Goal: Check status: Check status

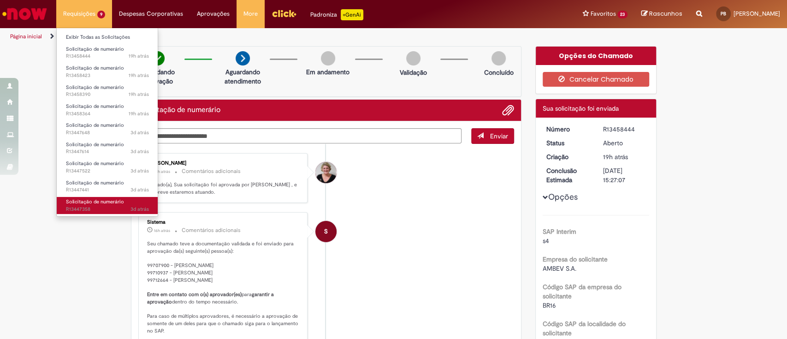
click at [100, 199] on span "Solicitação de numerário" at bounding box center [95, 201] width 58 height 7
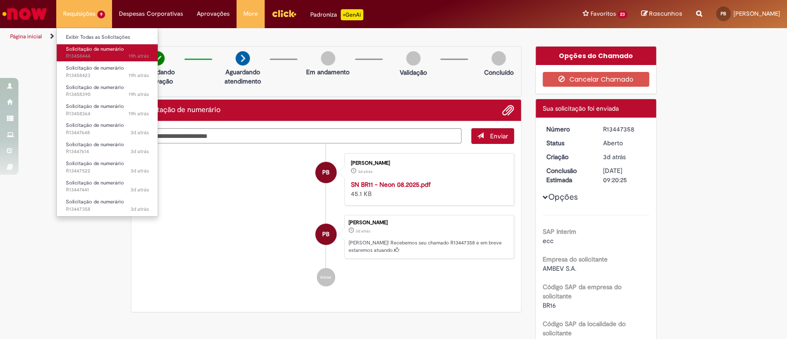
click at [82, 53] on span "19h atrás 19 horas atrás R13458444" at bounding box center [107, 56] width 83 height 7
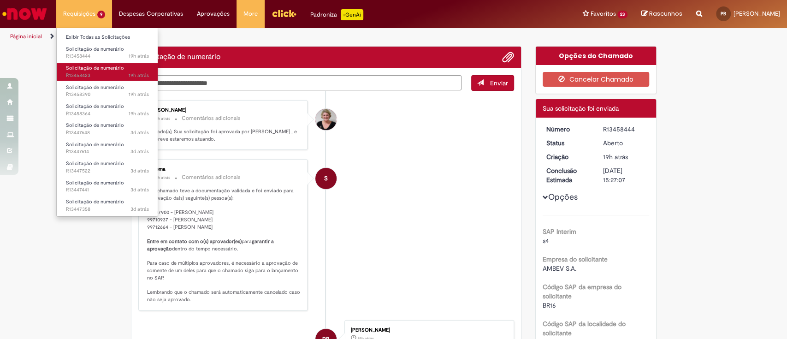
click at [85, 73] on span "19h atrás 19 horas atrás R13458423" at bounding box center [107, 75] width 83 height 7
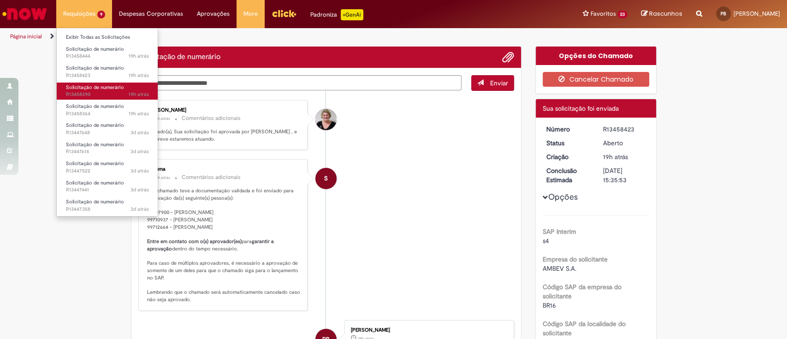
click at [89, 89] on span "Solicitação de numerário" at bounding box center [95, 87] width 58 height 7
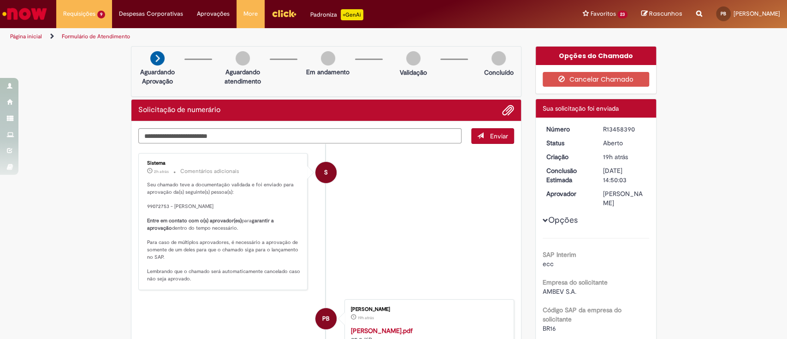
click at [619, 133] on div "R13458390" at bounding box center [624, 129] width 43 height 9
click at [619, 129] on div "R13458390" at bounding box center [624, 129] width 43 height 9
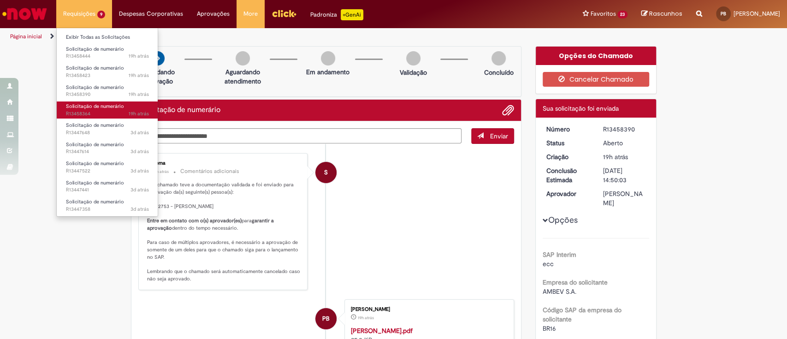
click at [100, 109] on link "Solicitação de numerário 19h atrás 19 horas atrás R13458364" at bounding box center [107, 109] width 101 height 17
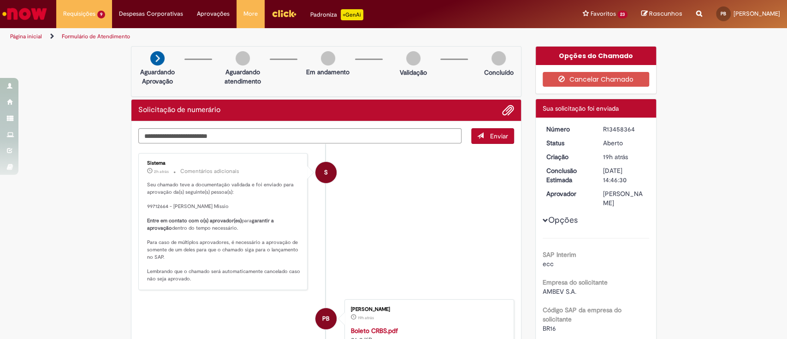
click at [620, 129] on div "R13458364" at bounding box center [624, 129] width 43 height 9
copy div "R13458364"
drag, startPoint x: 730, startPoint y: 170, endPoint x: 624, endPoint y: 156, distance: 107.0
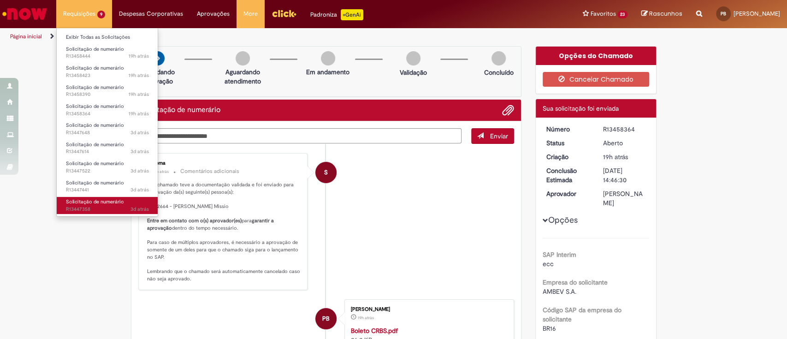
click at [87, 204] on span "Solicitação de numerário" at bounding box center [95, 201] width 58 height 7
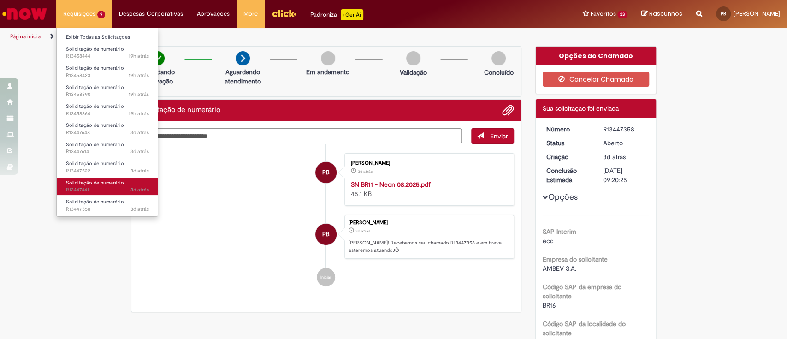
click at [105, 188] on span "3d atrás 3 dias atrás R13447441" at bounding box center [107, 189] width 83 height 7
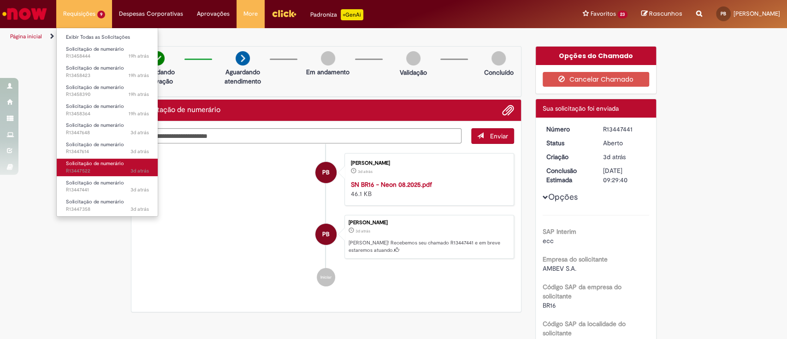
click at [77, 171] on span "3d atrás 3 dias atrás R13447522" at bounding box center [107, 170] width 83 height 7
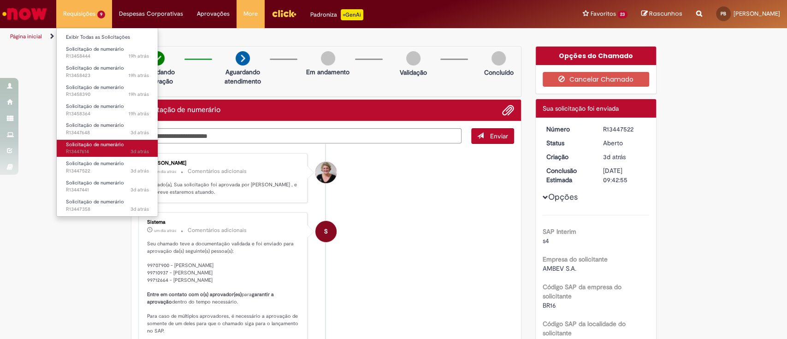
click at [96, 151] on span "3d atrás 3 dias atrás R13447614" at bounding box center [107, 151] width 83 height 7
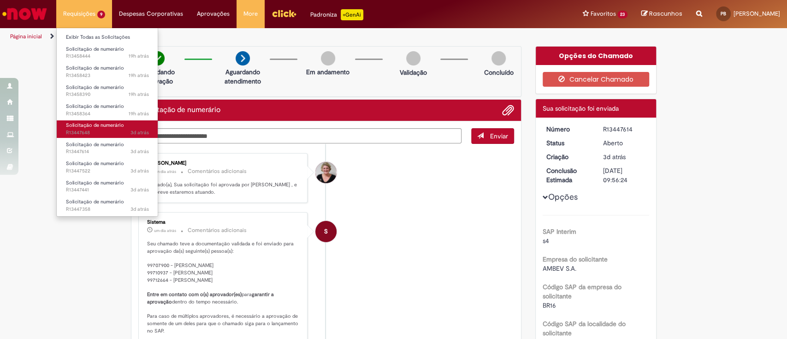
click at [93, 129] on span "3d atrás 3 dias atrás R13447648" at bounding box center [107, 132] width 83 height 7
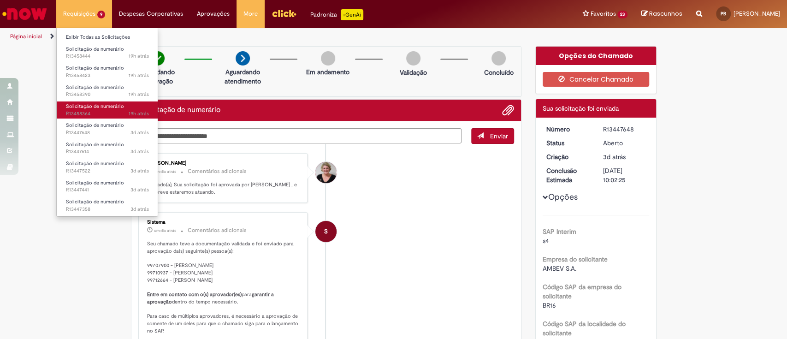
click at [112, 109] on link "Solicitação de numerário 19h atrás 19 horas atrás R13458364" at bounding box center [107, 109] width 101 height 17
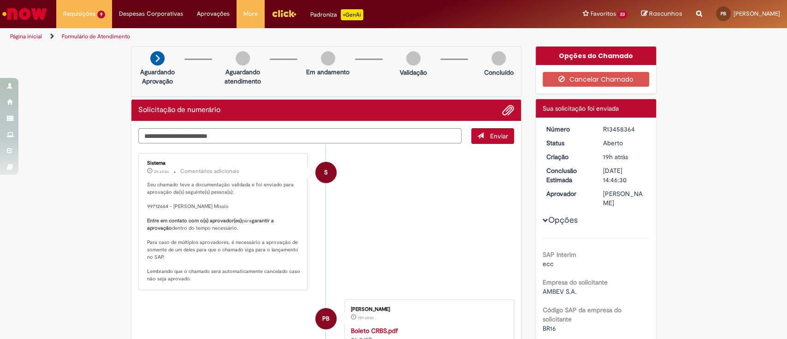
click at [612, 129] on div "R13458364" at bounding box center [624, 129] width 43 height 9
copy div "R13458364"
drag, startPoint x: 40, startPoint y: 94, endPoint x: 43, endPoint y: 86, distance: 8.8
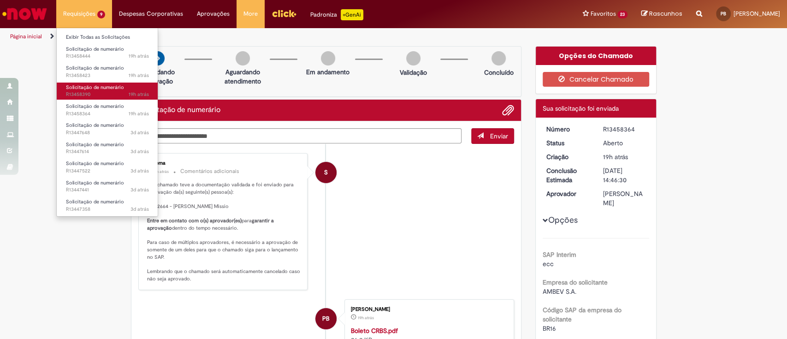
click at [100, 87] on span "Solicitação de numerário" at bounding box center [95, 87] width 58 height 7
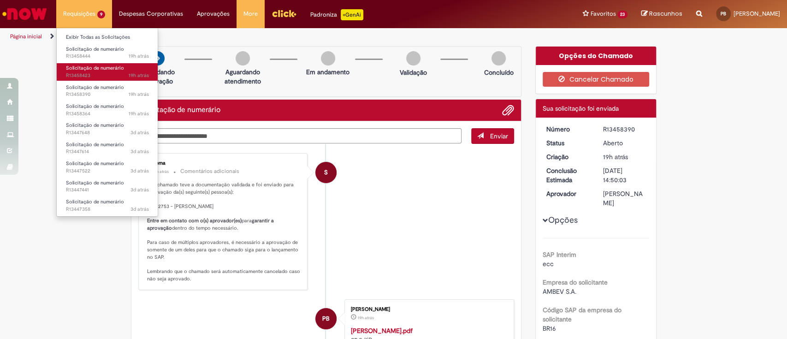
click at [91, 77] on span "19h atrás 19 horas atrás R13458423" at bounding box center [107, 75] width 83 height 7
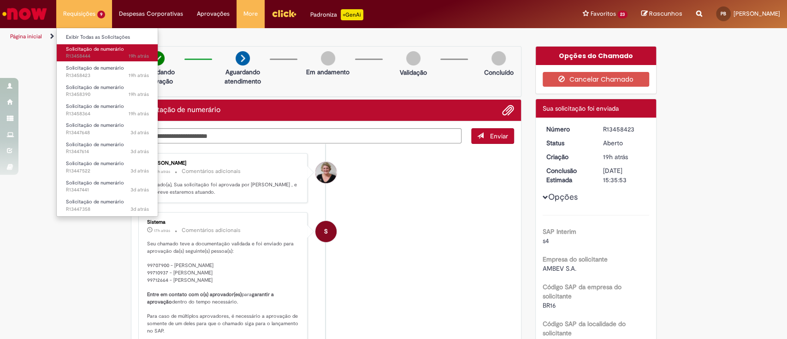
click at [93, 53] on span "19h atrás 19 horas atrás R13458444" at bounding box center [107, 56] width 83 height 7
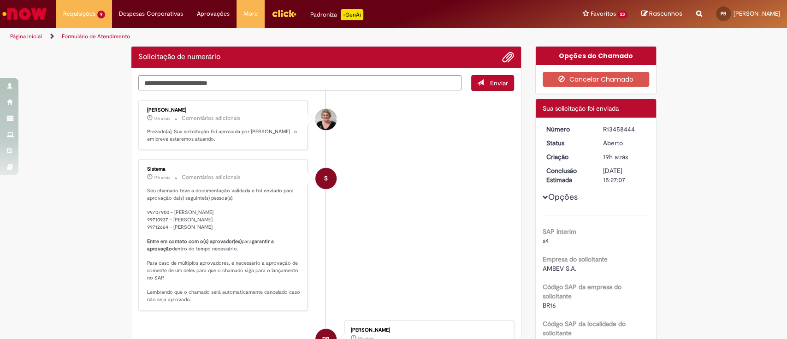
click at [408, 178] on li "S Sistema 17h atrás 17 horas atrás Comentários adicionais Seu chamado teve a do…" at bounding box center [326, 234] width 376 height 151
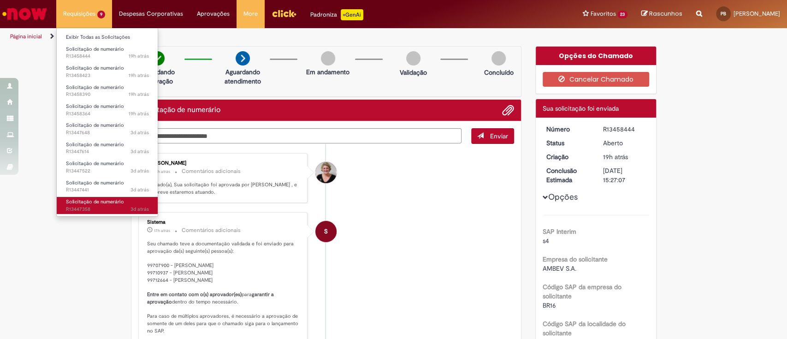
click at [93, 209] on span "3d atrás 3 dias atrás R13447358" at bounding box center [107, 209] width 83 height 7
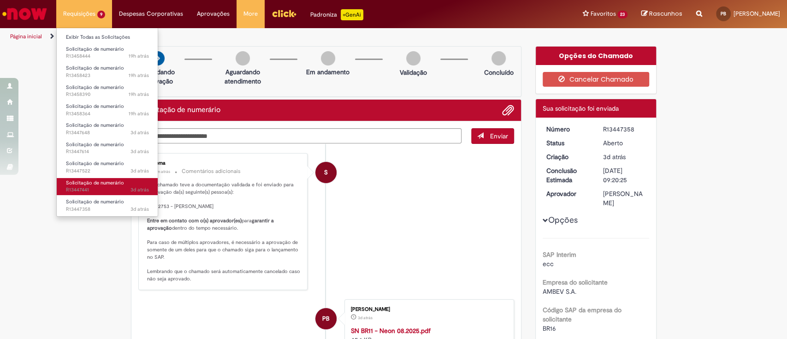
click at [107, 185] on span "Solicitação de numerário" at bounding box center [95, 182] width 58 height 7
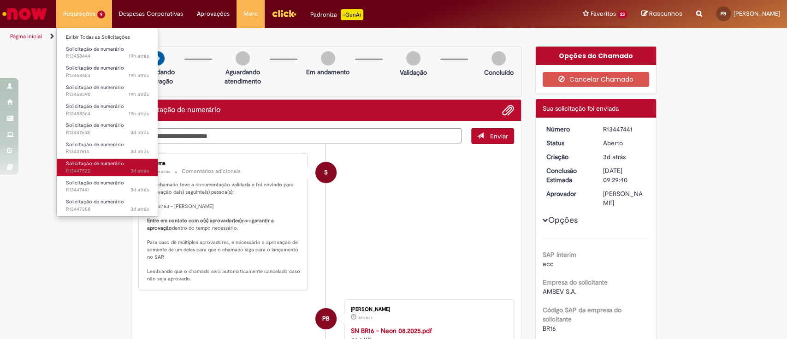
click at [106, 167] on link "Solicitação de numerário 3d atrás 3 dias atrás R13447522" at bounding box center [107, 167] width 101 height 17
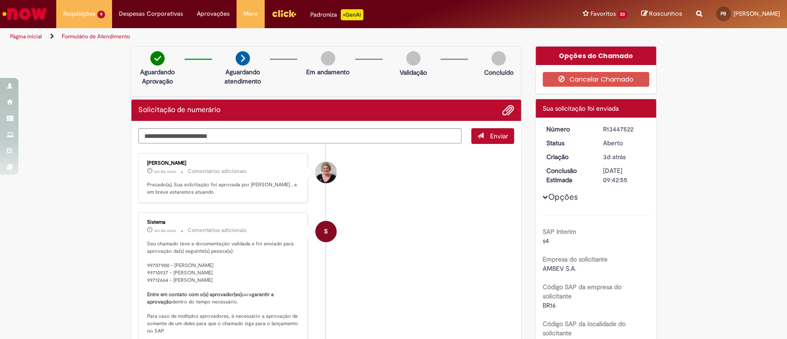
click at [411, 227] on li "S Sistema um dia atrás um dia atrás Comentários adicionais Seu chamado teve a d…" at bounding box center [326, 287] width 376 height 151
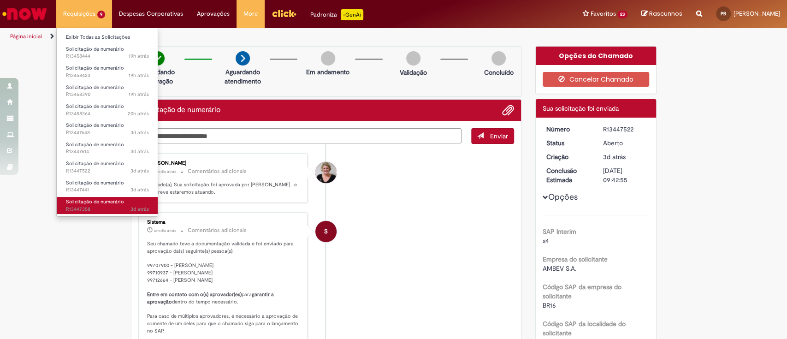
click at [100, 204] on span "Solicitação de numerário" at bounding box center [95, 201] width 58 height 7
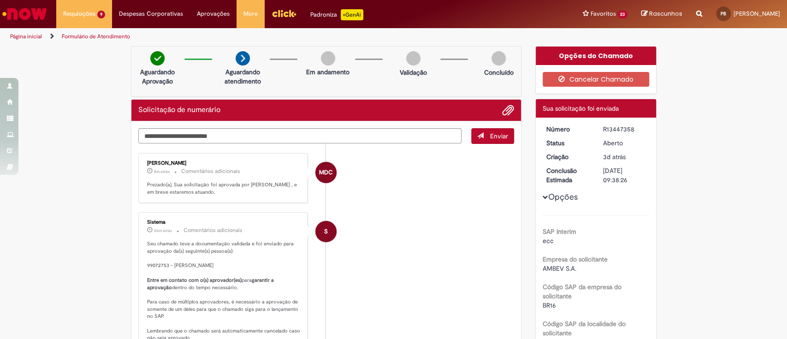
click at [448, 184] on li "MDC [PERSON_NAME] 8m atrás 8 minutos atrás Comentários adicionais Prezado(a), S…" at bounding box center [326, 178] width 376 height 50
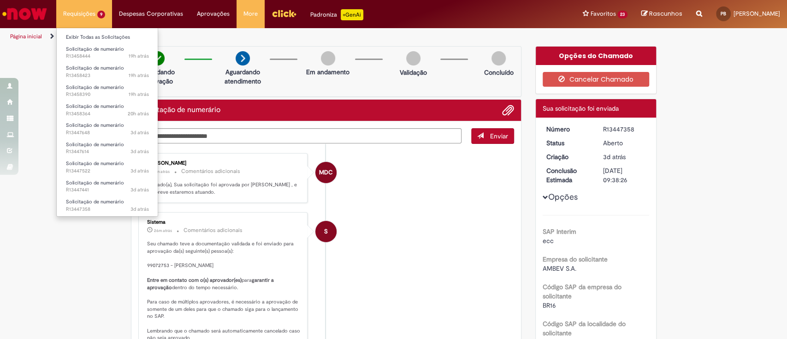
click at [101, 19] on li "Requisições 9 Exibir Todas as Solicitações Solicitação de numerário 19h atrás 1…" at bounding box center [84, 14] width 56 height 28
click at [95, 189] on span "3d atrás 3 dias atrás R13447441" at bounding box center [107, 189] width 83 height 7
click at [102, 111] on span "20h atrás 20 horas atrás R13458364" at bounding box center [107, 113] width 83 height 7
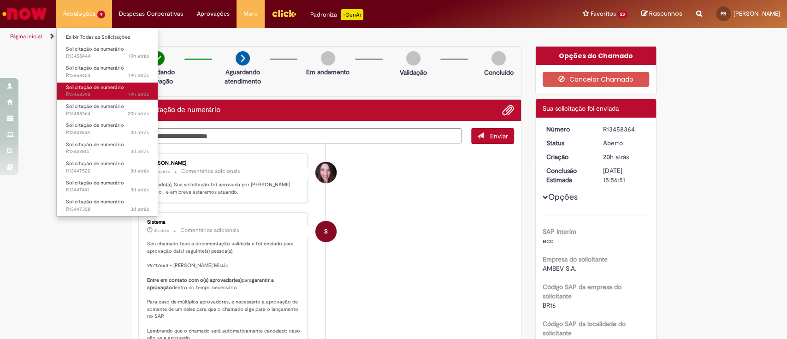
click at [104, 92] on span "19h atrás 19 horas atrás R13458390" at bounding box center [107, 94] width 83 height 7
